Goal: Register for event/course

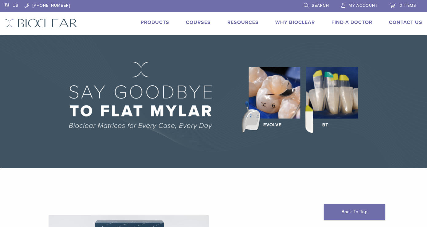
click at [204, 20] on link "Courses" at bounding box center [198, 22] width 25 height 6
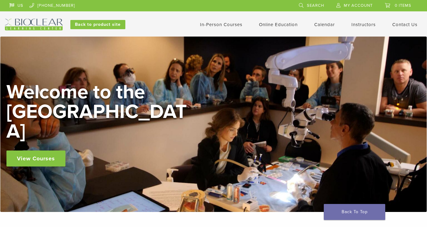
click at [225, 25] on link "In-Person Courses" at bounding box center [221, 25] width 42 height 6
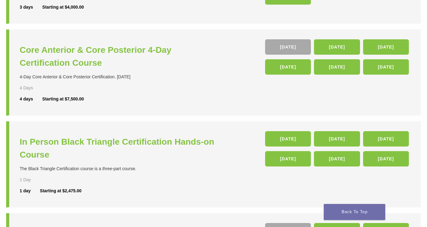
scroll to position [141, 0]
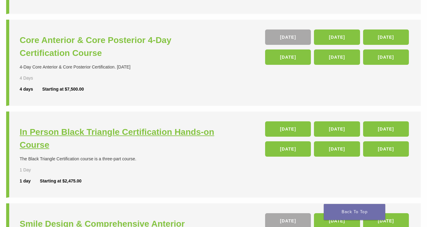
click at [133, 135] on h3 "In Person Black Triangle Certification Hands-on Course" at bounding box center [117, 139] width 195 height 26
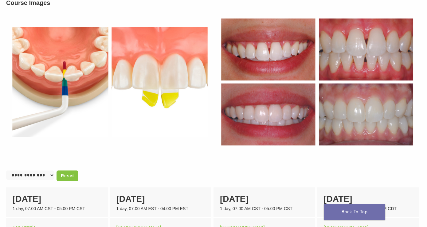
scroll to position [315, 0]
